Goal: Transaction & Acquisition: Purchase product/service

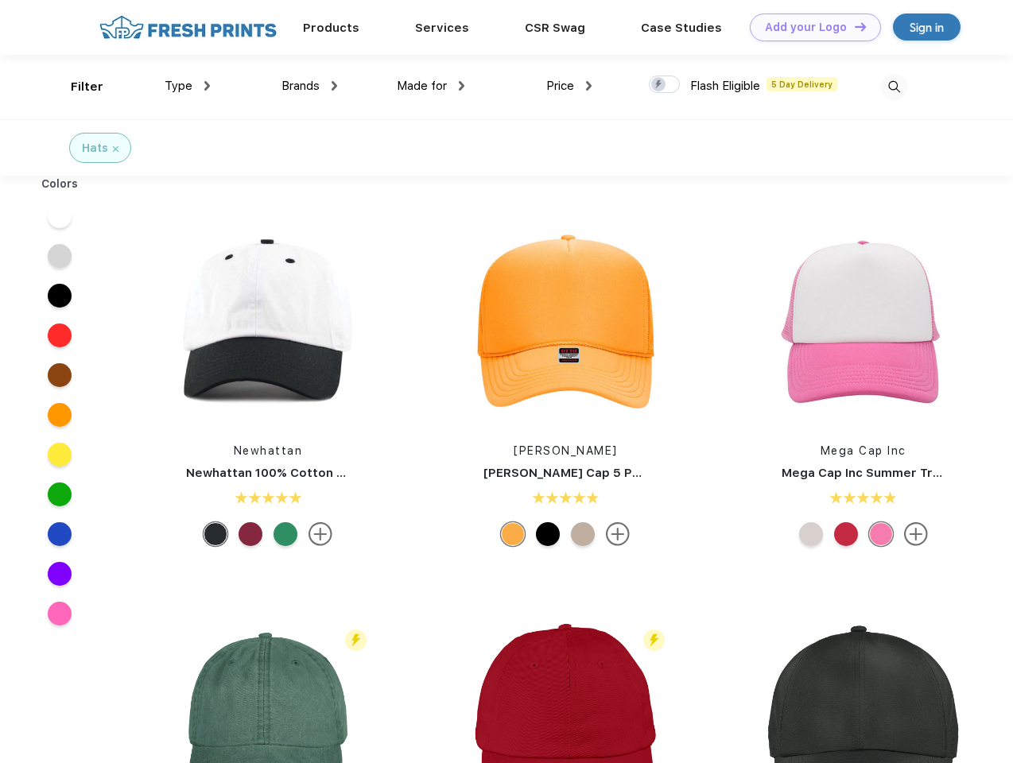
click at [809, 27] on link "Add your Logo Design Tool" at bounding box center [814, 28] width 131 height 28
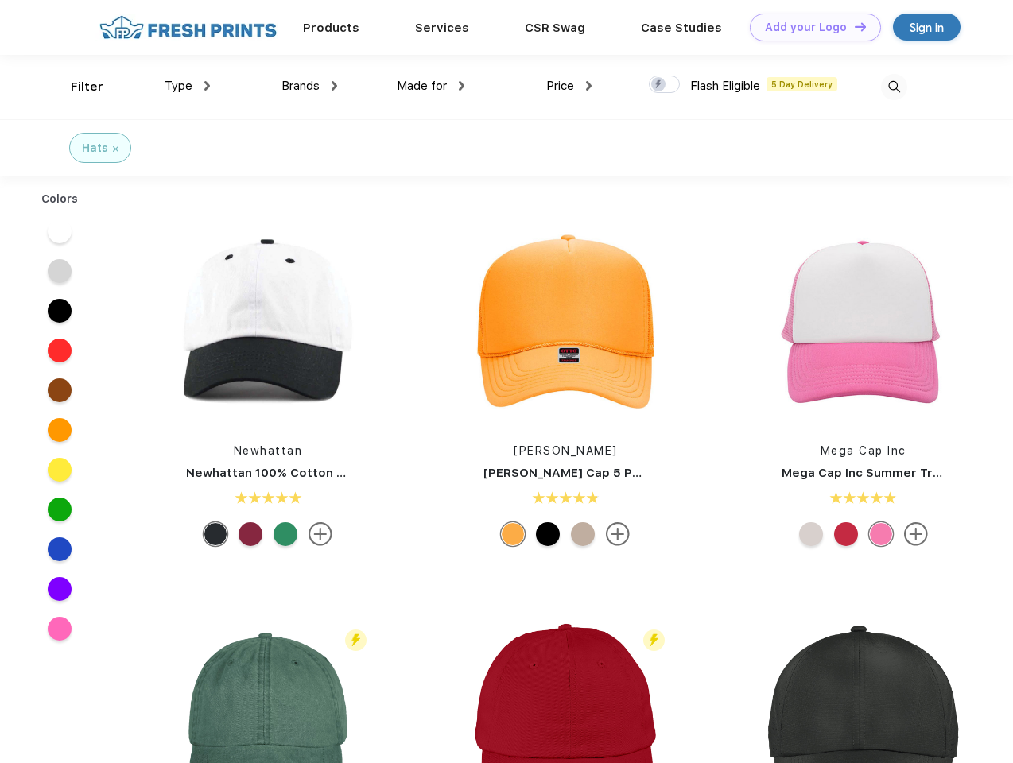
click at [0, 0] on div "Design Tool" at bounding box center [0, 0] width 0 height 0
click at [853, 26] on link "Add your Logo Design Tool" at bounding box center [814, 28] width 131 height 28
click at [76, 87] on div "Filter" at bounding box center [87, 87] width 33 height 18
click at [188, 86] on span "Type" at bounding box center [179, 86] width 28 height 14
click at [309, 86] on span "Brands" at bounding box center [300, 86] width 38 height 14
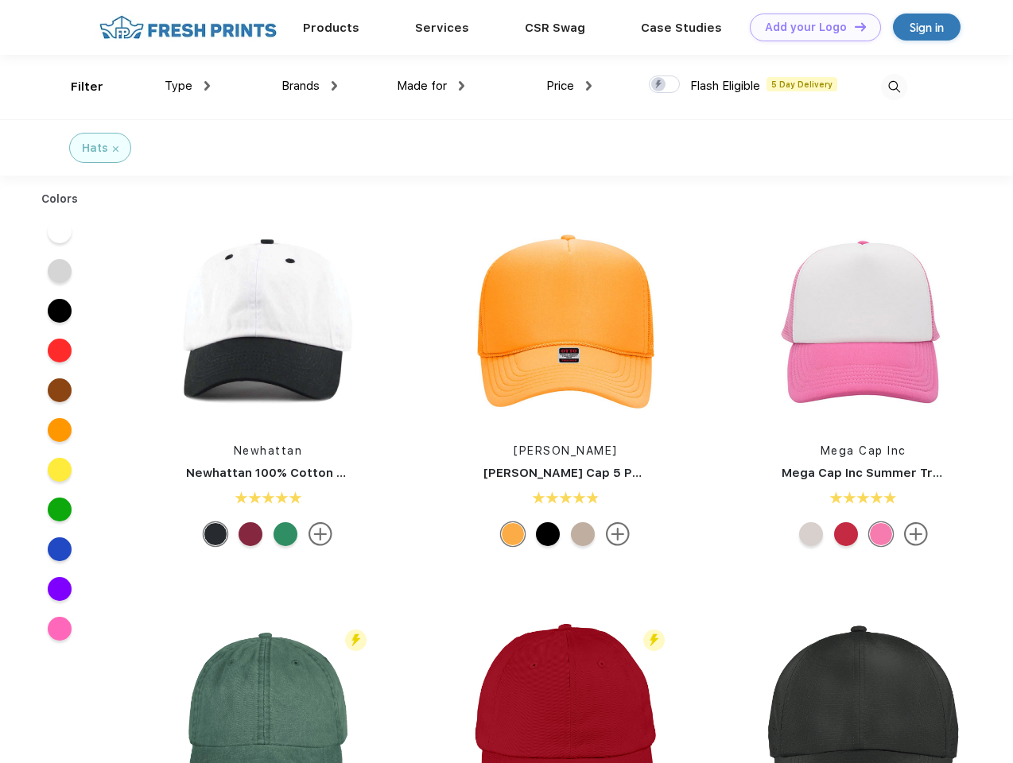
click at [431, 86] on span "Made for" at bounding box center [422, 86] width 50 height 14
click at [569, 86] on span "Price" at bounding box center [560, 86] width 28 height 14
click at [664, 85] on div at bounding box center [664, 84] width 31 height 17
click at [659, 85] on input "checkbox" at bounding box center [654, 80] width 10 height 10
click at [893, 87] on img at bounding box center [894, 87] width 26 height 26
